Goal: Task Accomplishment & Management: Manage account settings

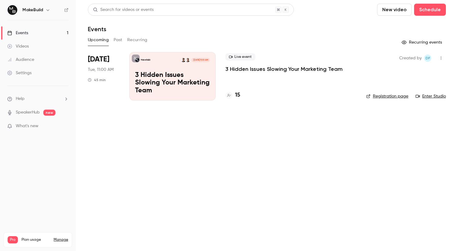
click at [245, 71] on p "3 Hidden Issues Slowing Your Marketing Team" at bounding box center [284, 68] width 117 height 7
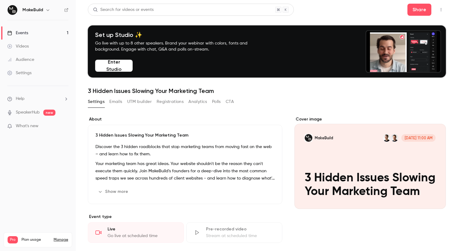
click at [119, 103] on button "Emails" at bounding box center [115, 102] width 13 height 10
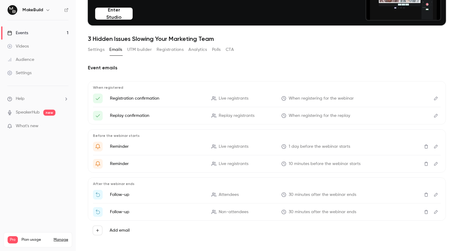
scroll to position [57, 0]
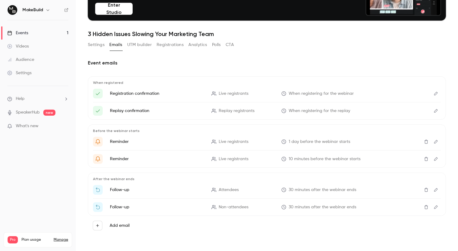
click at [436, 190] on icon "Edit" at bounding box center [436, 190] width 5 height 4
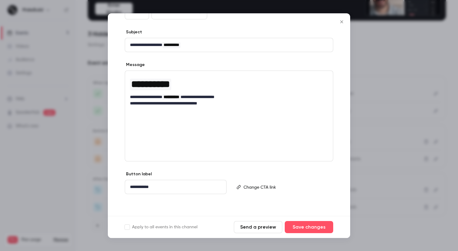
scroll to position [0, 0]
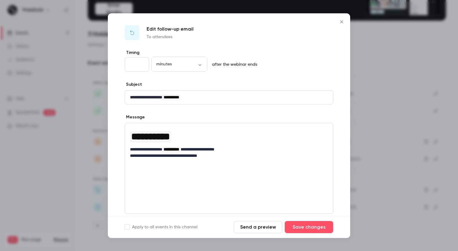
click at [341, 22] on icon "Close" at bounding box center [341, 21] width 7 height 5
